Goal: Task Accomplishment & Management: Use online tool/utility

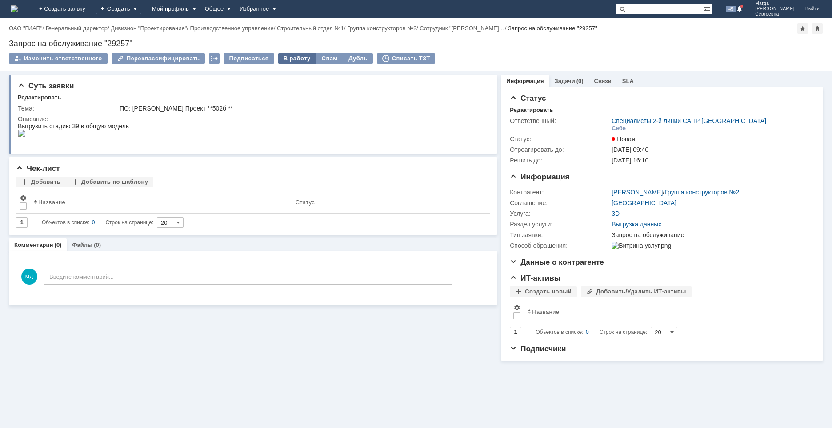
click at [292, 56] on div "В работу" at bounding box center [297, 58] width 38 height 11
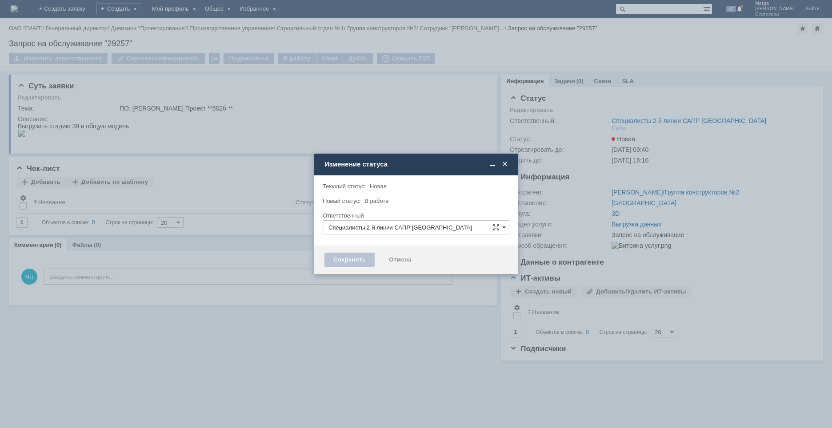
type input "[PERSON_NAME]"
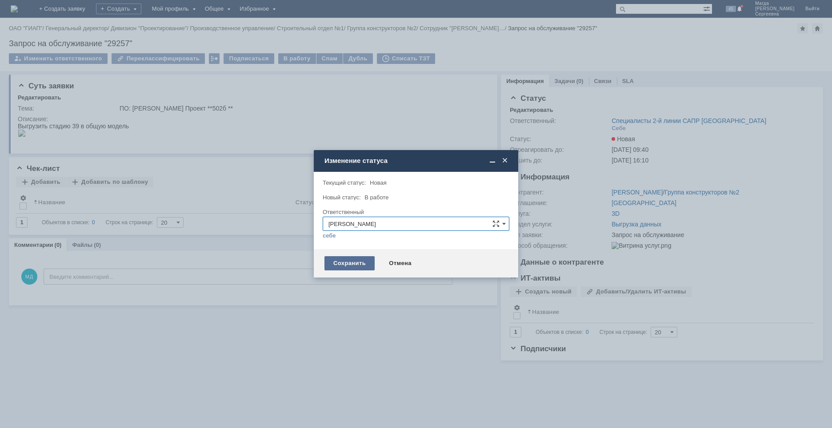
click at [336, 268] on div "Сохранить" at bounding box center [349, 263] width 50 height 14
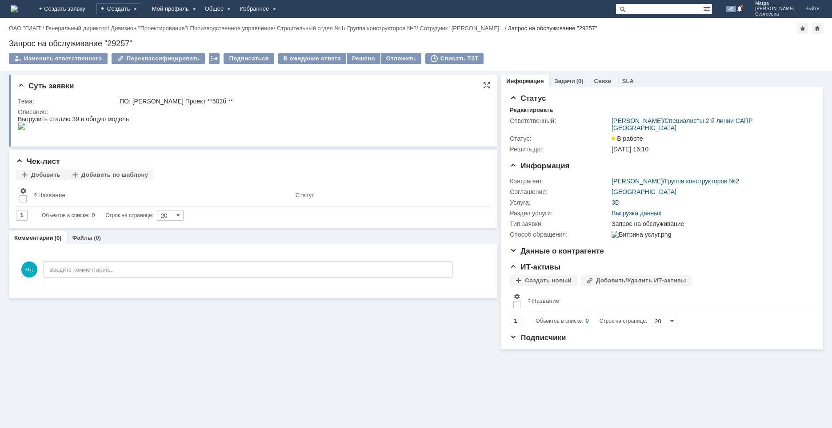
click at [26, 128] on img at bounding box center [22, 126] width 8 height 7
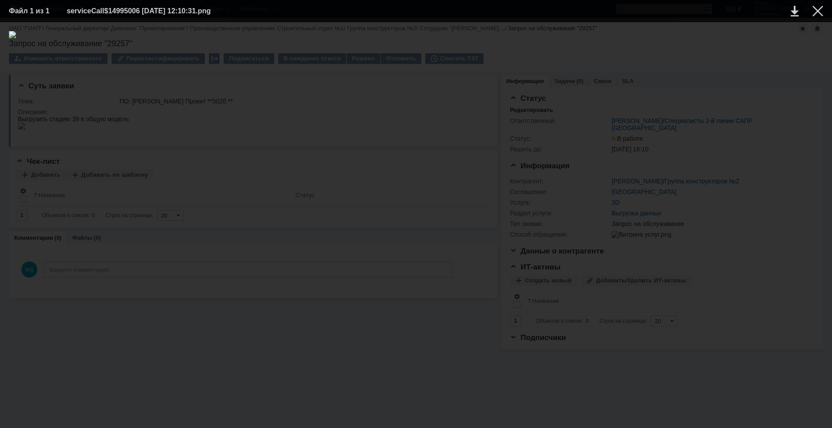
click at [569, 273] on div at bounding box center [416, 225] width 814 height 388
click at [814, 13] on div at bounding box center [818, 11] width 11 height 11
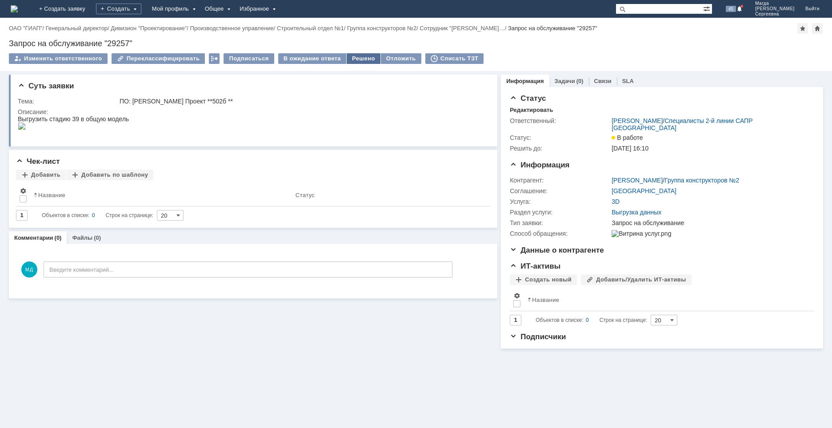
click at [353, 56] on div "Решено" at bounding box center [364, 58] width 34 height 11
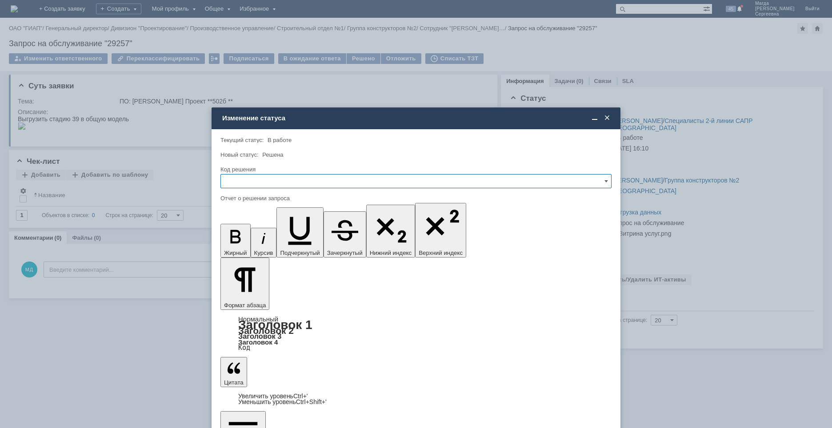
click at [239, 181] on input "text" at bounding box center [415, 181] width 391 height 14
click at [243, 239] on span "Решено" at bounding box center [416, 241] width 380 height 7
type input "Решено"
